Goal: Check status: Check status

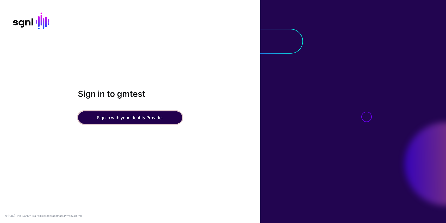
click at [124, 115] on button "Sign in with your Identity Provider" at bounding box center [130, 117] width 104 height 12
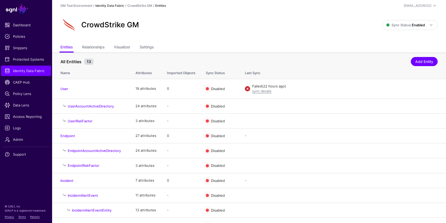
click at [113, 4] on link "Identity Data Fabric" at bounding box center [109, 6] width 29 height 4
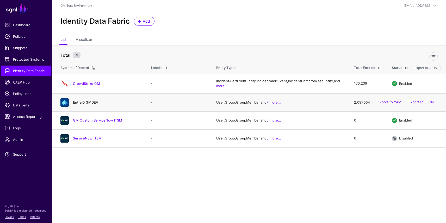
click at [84, 104] on link "EntraID GMDEV" at bounding box center [85, 102] width 25 height 4
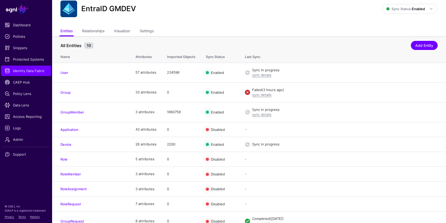
scroll to position [18, 0]
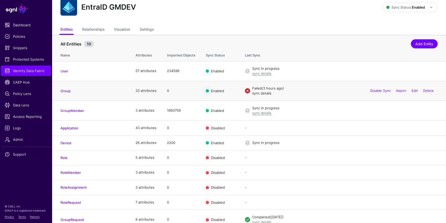
click at [263, 93] on link "sync details" at bounding box center [261, 93] width 19 height 4
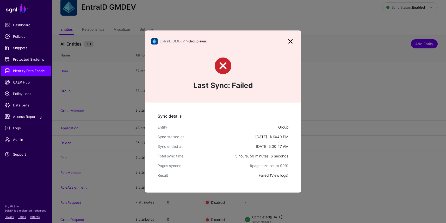
click at [279, 176] on link "View logs" at bounding box center [279, 175] width 16 height 4
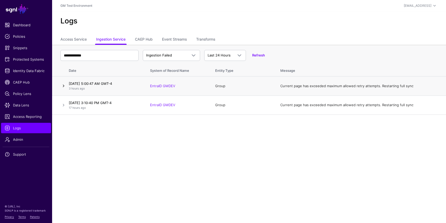
click at [63, 87] on link at bounding box center [63, 86] width 6 height 6
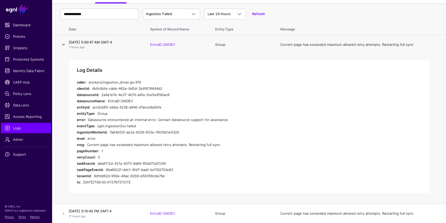
scroll to position [42, 0]
drag, startPoint x: 98, startPoint y: 163, endPoint x: 167, endPoint y: 161, distance: 69.0
click at [167, 161] on div "aba8112d-421a-4073-9a69-95dd72eff345" at bounding box center [191, 163] width 187 height 6
copy div "aba8112d-421a-4073-9a69-95dd72eff345"
